Goal: Task Accomplishment & Management: Use online tool/utility

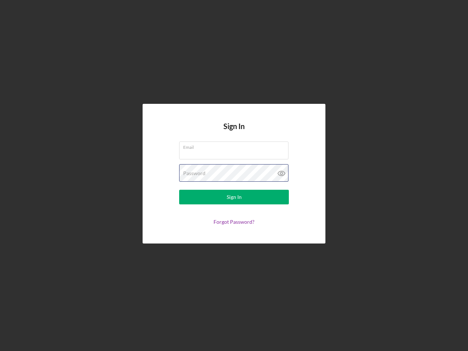
click at [234, 175] on div "Password" at bounding box center [234, 173] width 110 height 18
click at [281, 173] on icon at bounding box center [281, 173] width 18 height 18
